Goal: Find specific page/section: Find specific page/section

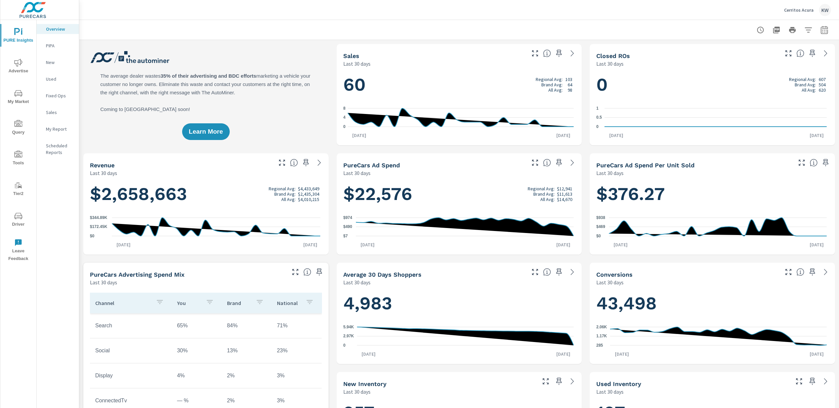
click at [22, 160] on span "Tools" at bounding box center [18, 159] width 32 height 16
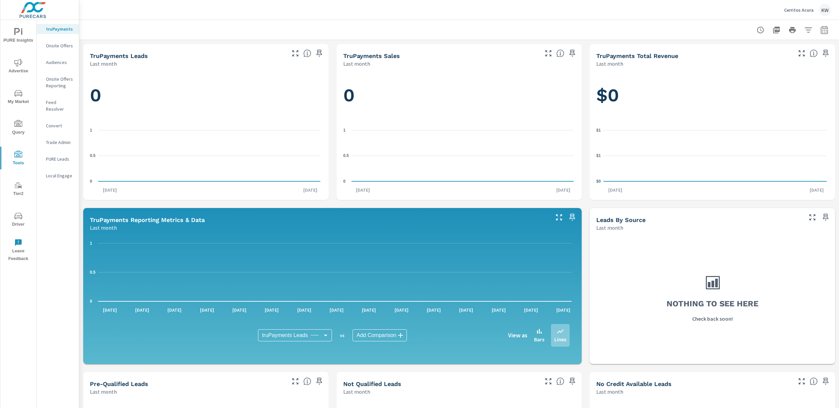
click at [62, 101] on p "Feed Resolver" at bounding box center [60, 105] width 28 height 13
